Goal: Entertainment & Leisure: Consume media (video, audio)

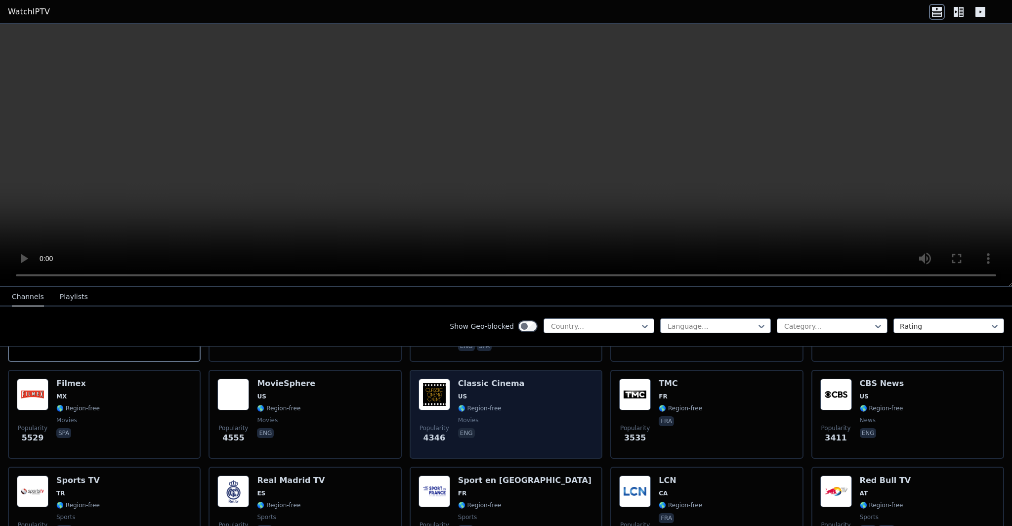
scroll to position [198, 0]
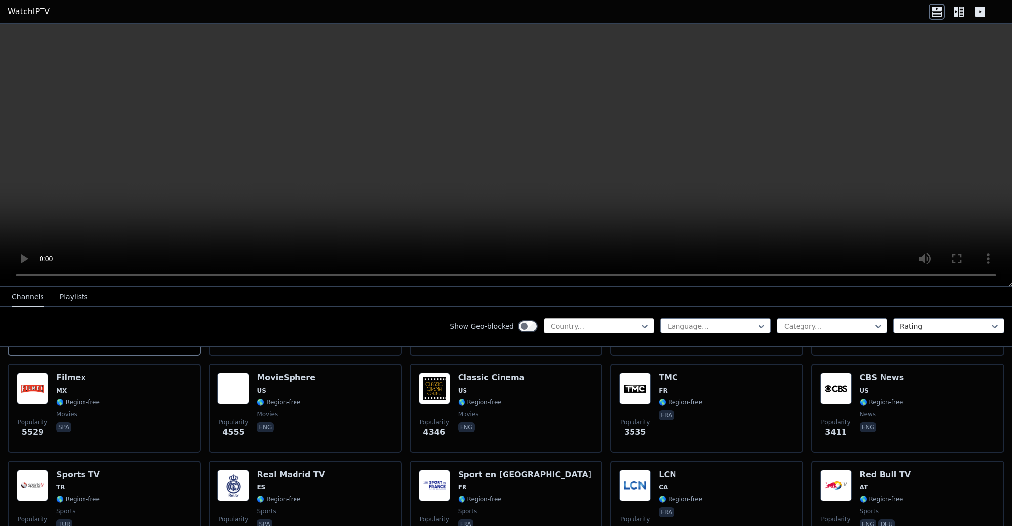
click at [604, 319] on div "Country..." at bounding box center [599, 325] width 111 height 15
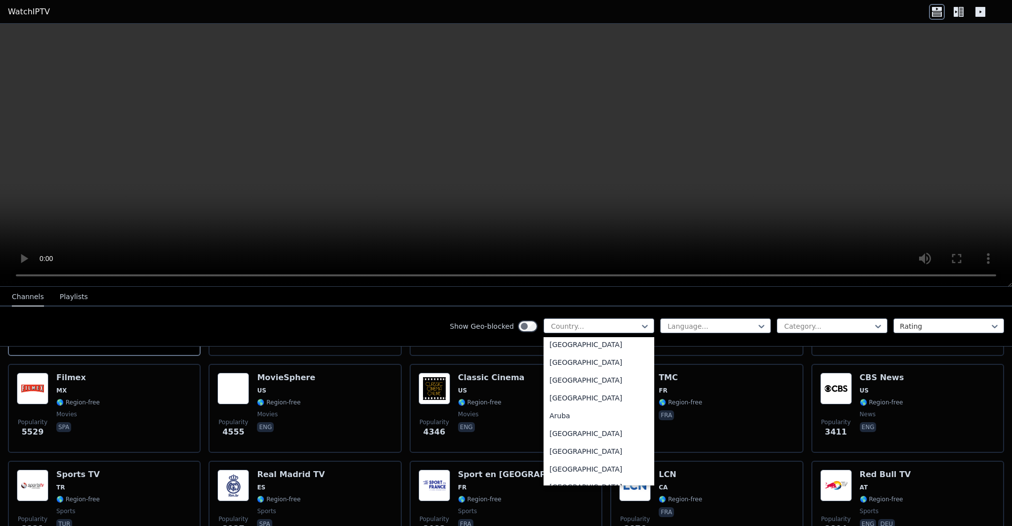
scroll to position [99, 0]
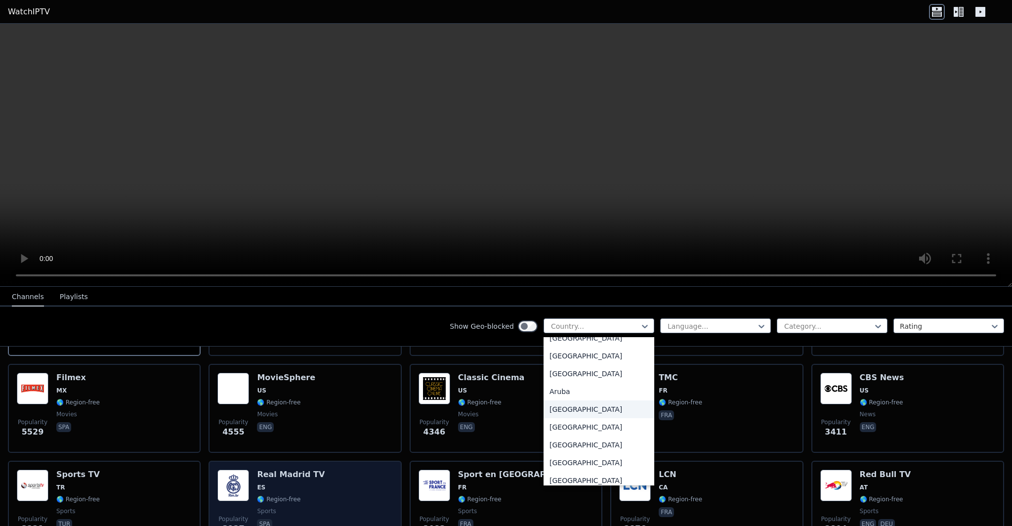
click at [282, 519] on span "spa" at bounding box center [291, 525] width 68 height 12
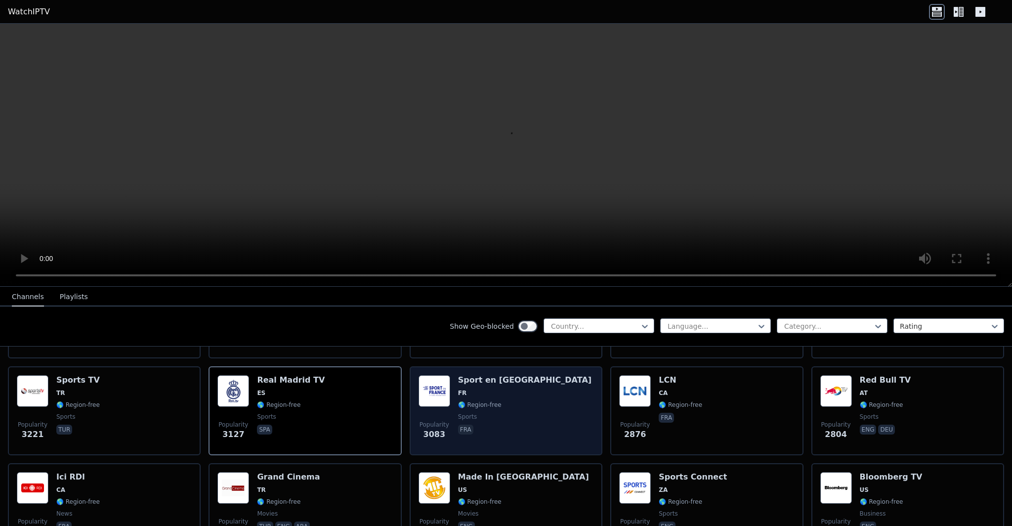
scroll to position [247, 0]
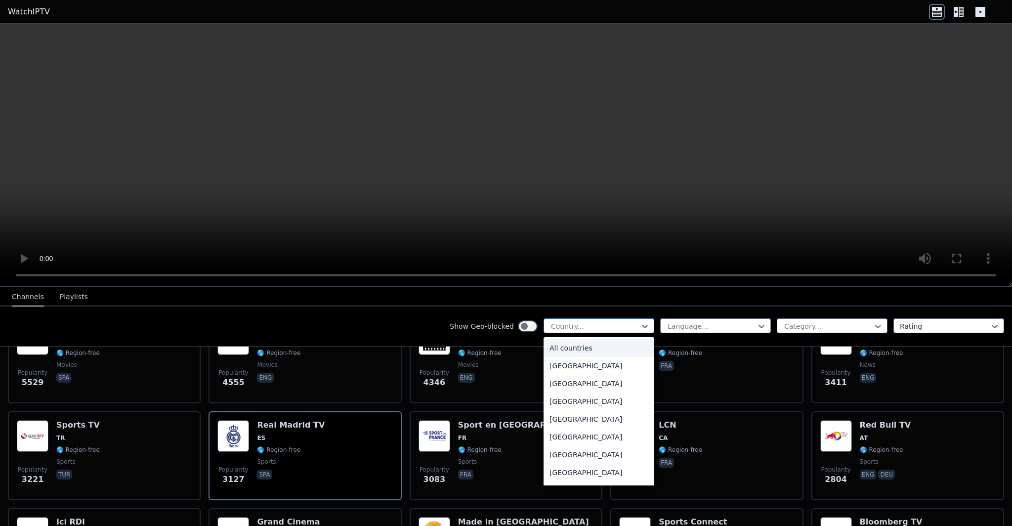
click at [613, 325] on div at bounding box center [595, 326] width 90 height 10
click at [573, 392] on div "[GEOGRAPHIC_DATA]" at bounding box center [599, 384] width 111 height 18
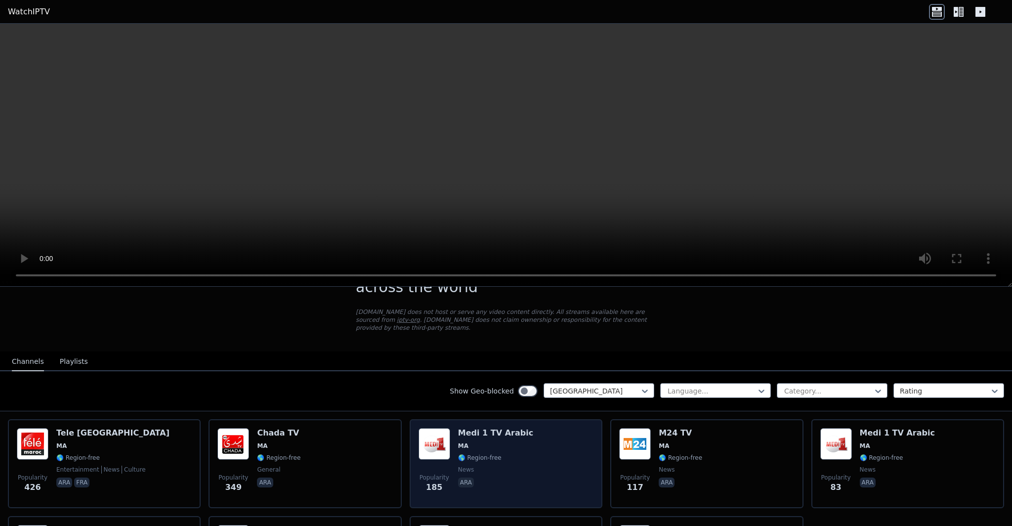
scroll to position [49, 0]
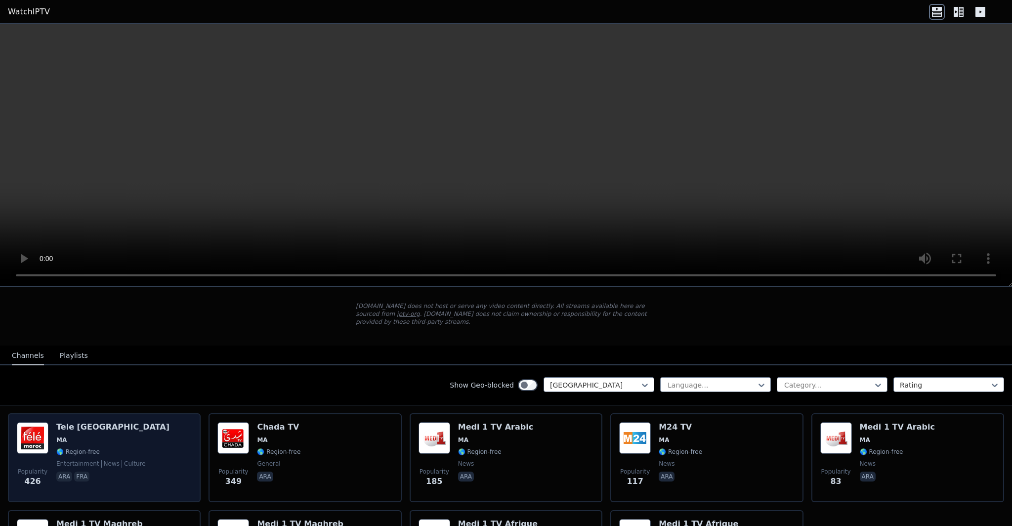
click at [83, 426] on div "Tele [GEOGRAPHIC_DATA] [GEOGRAPHIC_DATA] 🌎 Region-free entertainment news cultu…" at bounding box center [112, 457] width 113 height 71
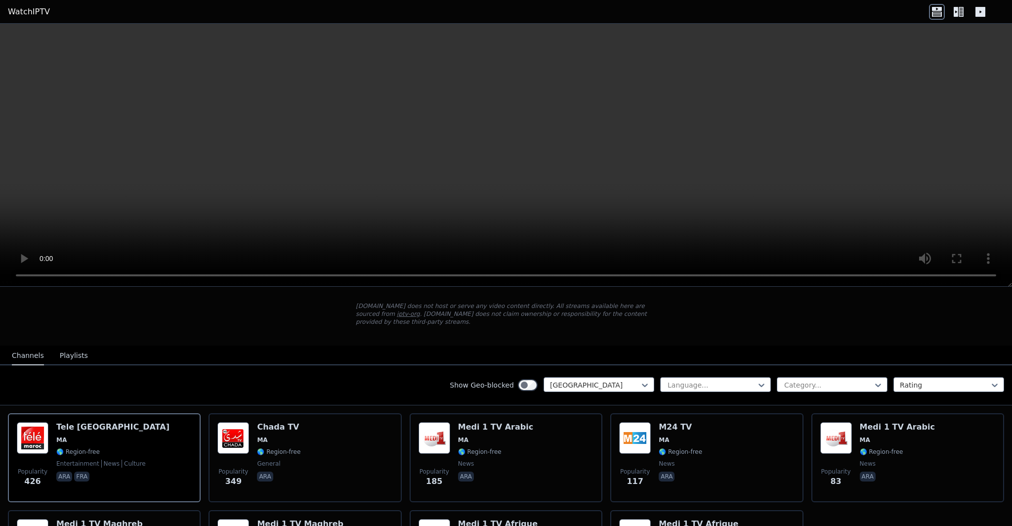
click at [22, 6] on link "WatchIPTV" at bounding box center [29, 12] width 42 height 12
